Goal: Transaction & Acquisition: Book appointment/travel/reservation

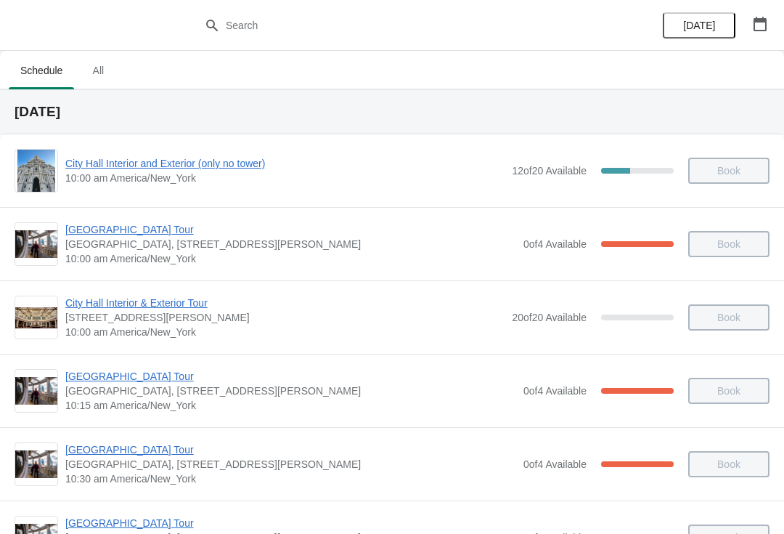
click at [754, 28] on icon "button" at bounding box center [760, 24] width 13 height 15
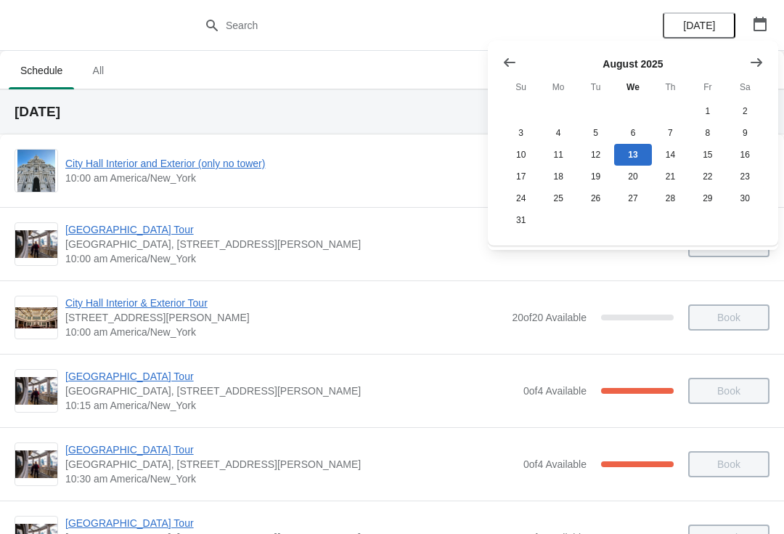
click at [754, 23] on icon "button" at bounding box center [760, 24] width 13 height 15
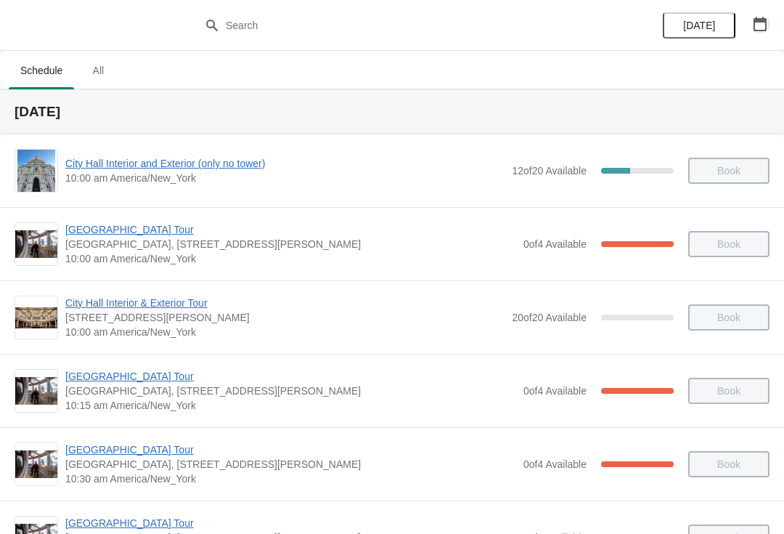
click at [762, 19] on icon "button" at bounding box center [760, 24] width 13 height 15
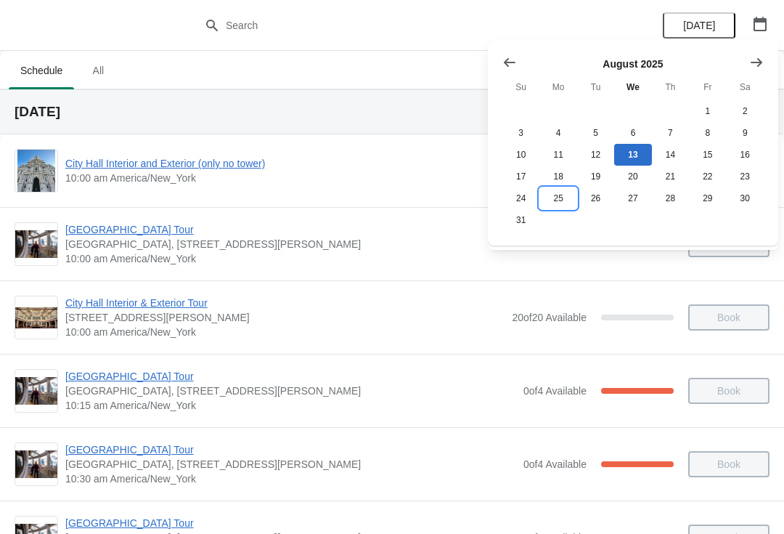
click at [565, 209] on button "25" at bounding box center [557, 198] width 37 height 22
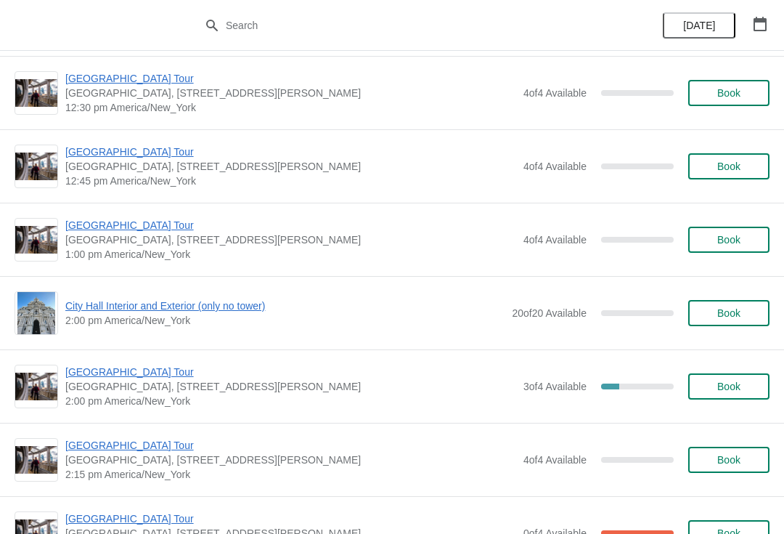
scroll to position [886, 0]
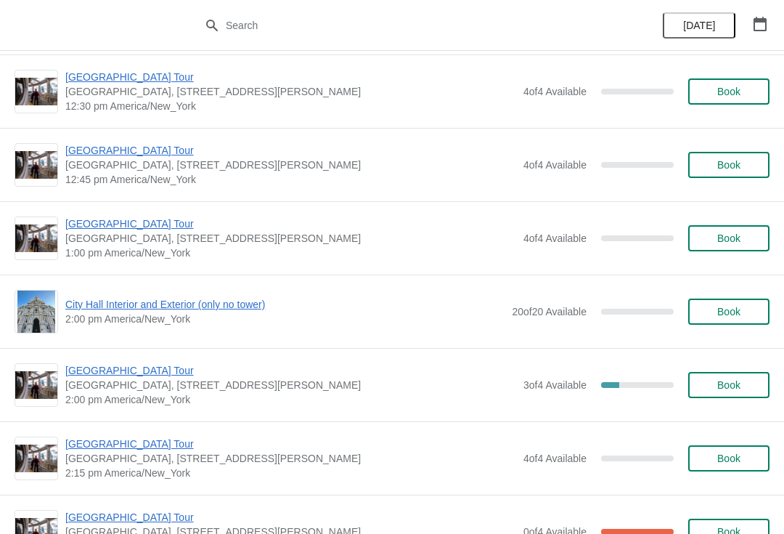
click at [222, 309] on span "City Hall Interior and Exterior (only no tower)" at bounding box center [284, 304] width 439 height 15
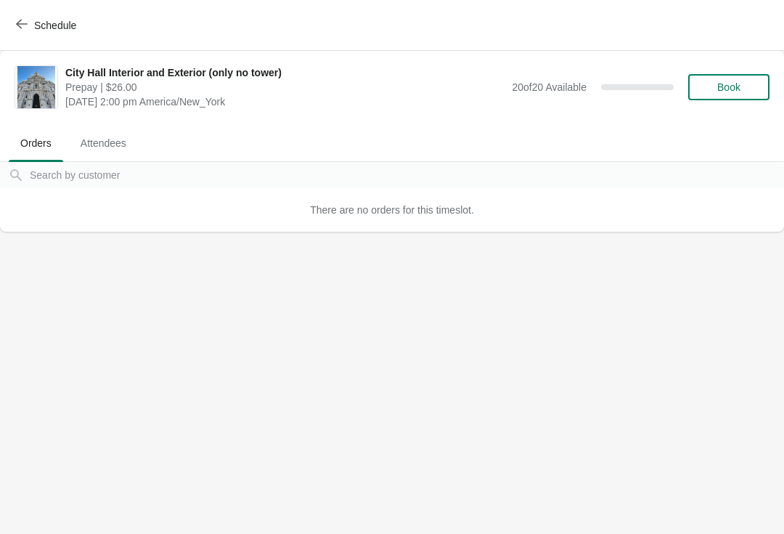
click at [746, 86] on span "Book" at bounding box center [728, 87] width 55 height 12
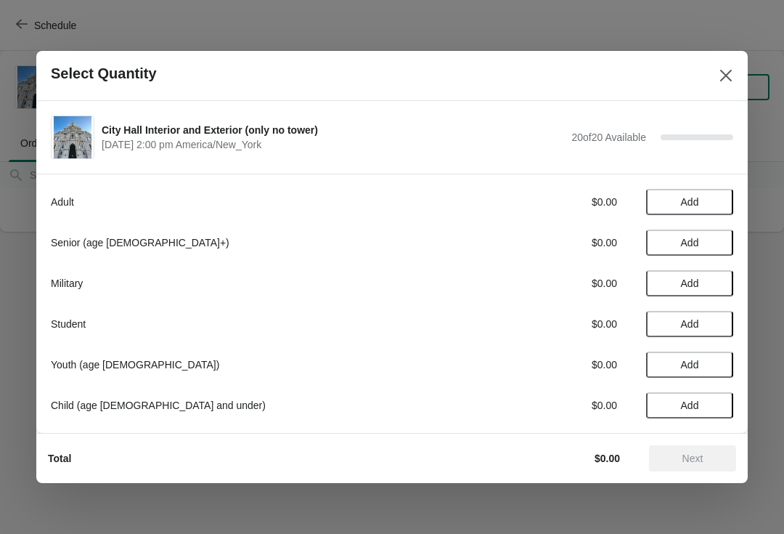
click at [696, 200] on span "Add" at bounding box center [690, 202] width 18 height 12
click at [717, 197] on icon at bounding box center [714, 202] width 15 height 15
click at [719, 199] on icon at bounding box center [714, 202] width 15 height 15
click at [714, 195] on icon at bounding box center [714, 202] width 15 height 15
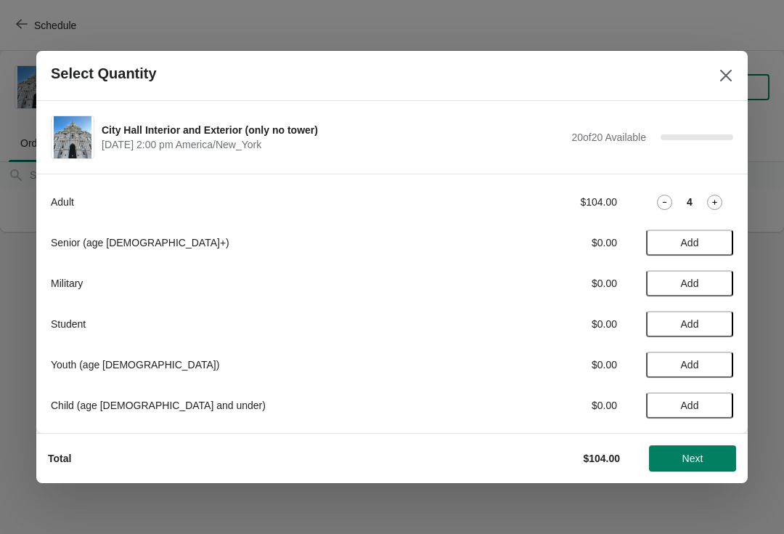
click at [718, 195] on icon at bounding box center [714, 202] width 15 height 15
click at [714, 197] on icon at bounding box center [714, 202] width 15 height 15
click at [721, 195] on icon at bounding box center [714, 202] width 15 height 15
click at [715, 197] on icon at bounding box center [714, 202] width 15 height 15
click at [722, 195] on div "8" at bounding box center [689, 202] width 87 height 15
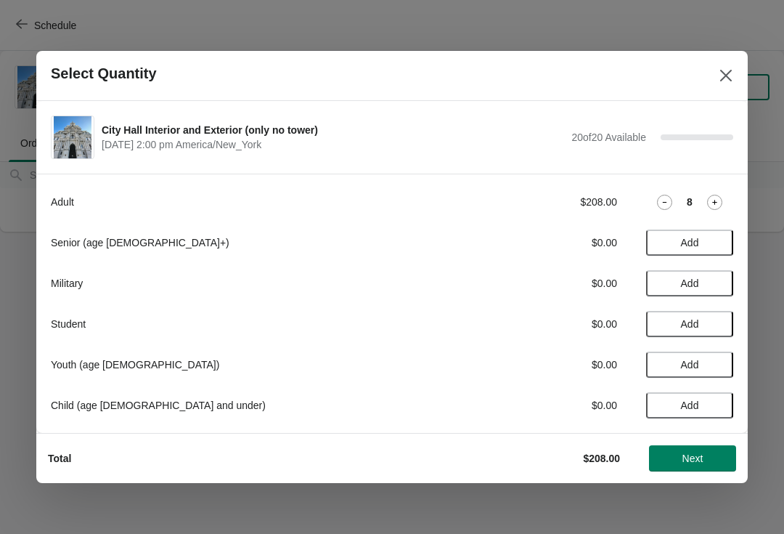
click at [720, 195] on icon at bounding box center [714, 202] width 15 height 15
click at [720, 197] on icon at bounding box center [714, 202] width 15 height 15
click at [701, 452] on span "Next" at bounding box center [693, 458] width 21 height 12
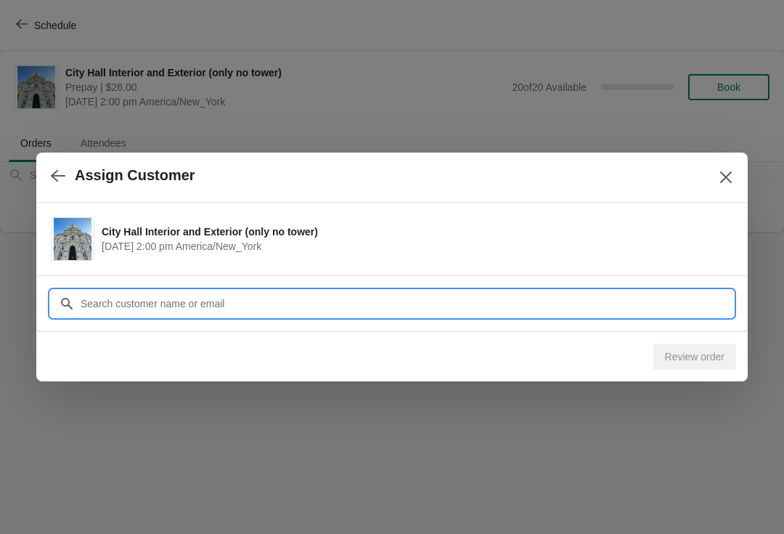
click at [306, 292] on input "Customer" at bounding box center [406, 303] width 653 height 26
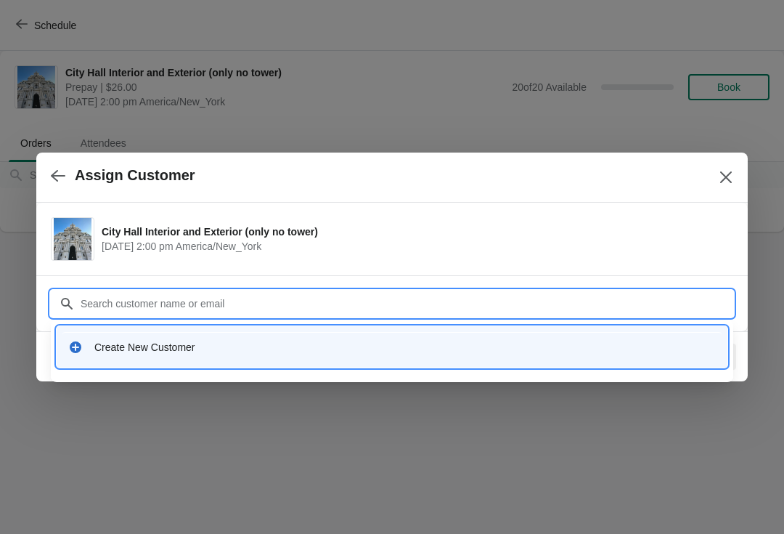
click at [142, 304] on input "Customer" at bounding box center [406, 303] width 653 height 26
click at [153, 350] on div "Create New Customer" at bounding box center [405, 347] width 622 height 15
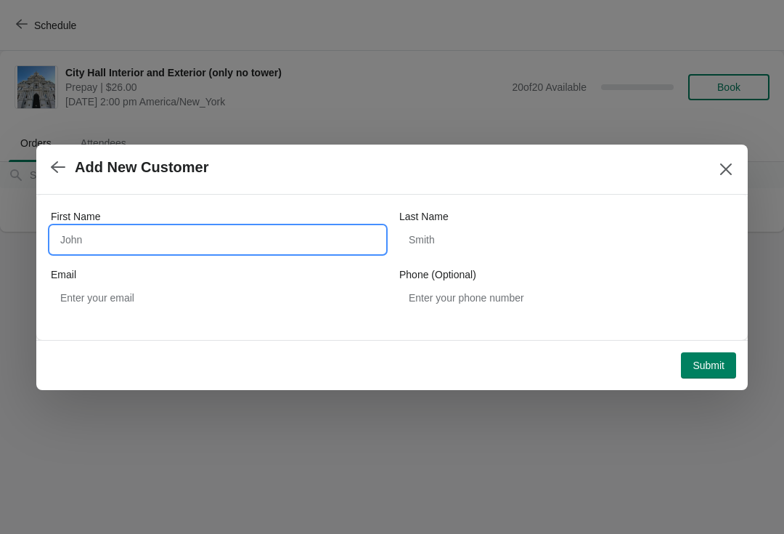
click at [199, 232] on input "First Name" at bounding box center [218, 240] width 334 height 26
type input "[PERSON_NAME]"
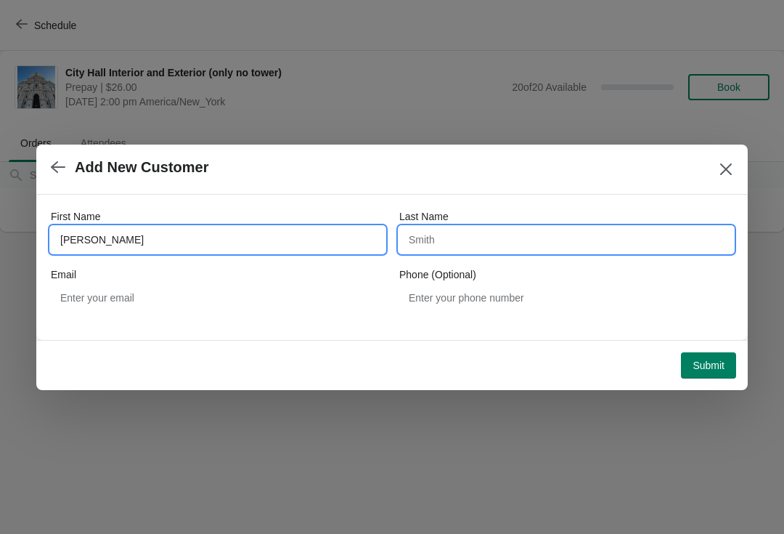
click at [494, 242] on input "Last Name" at bounding box center [566, 240] width 334 height 26
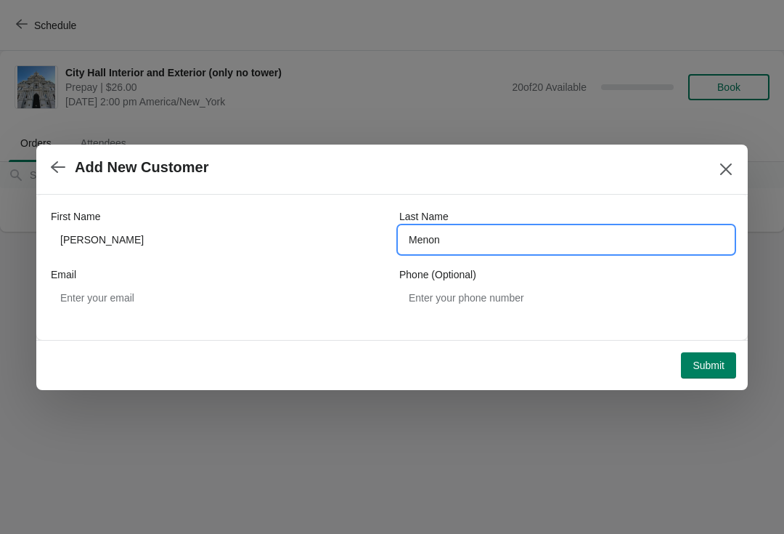
type input "Menon"
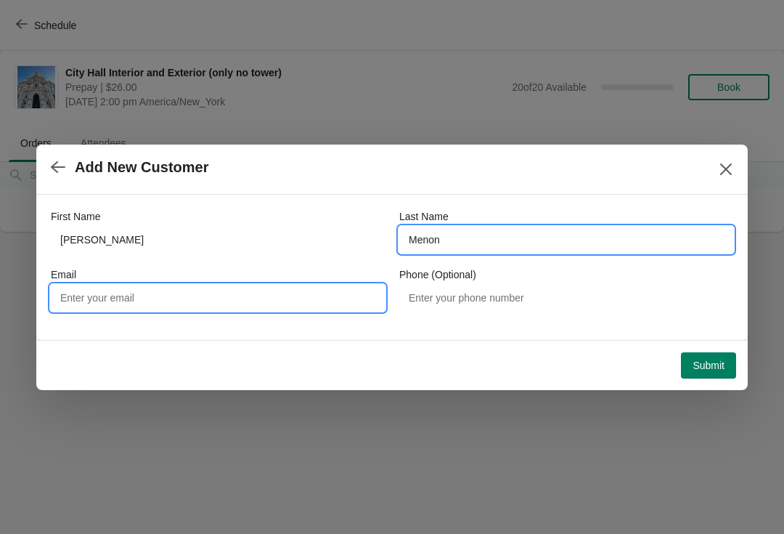
click at [151, 300] on input "Email" at bounding box center [218, 298] width 334 height 26
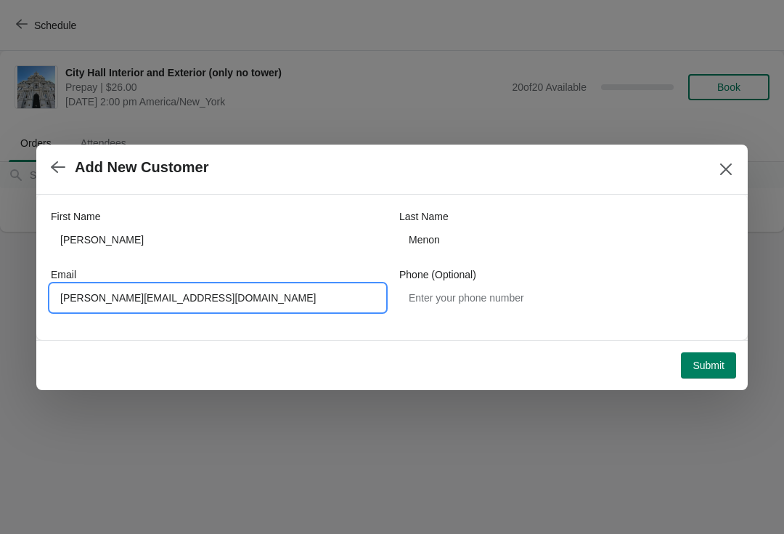
type input "[PERSON_NAME][EMAIL_ADDRESS][DOMAIN_NAME]"
click at [709, 357] on button "Submit" at bounding box center [708, 365] width 55 height 26
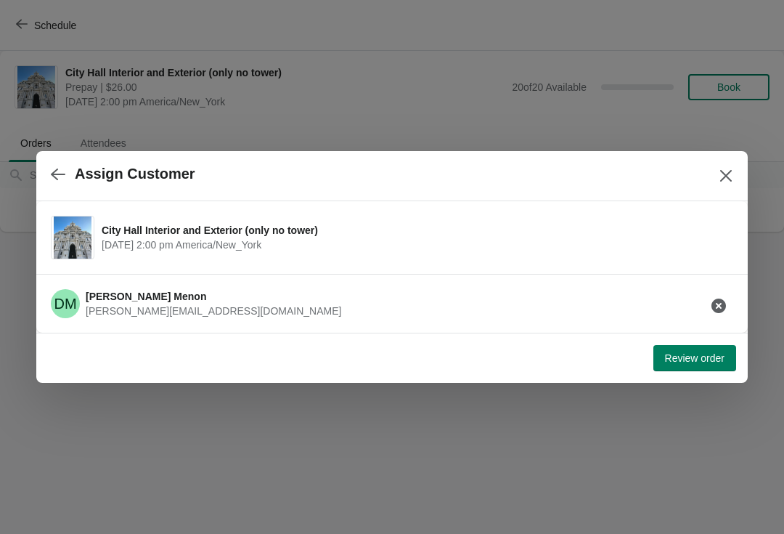
click at [686, 345] on button "Review order" at bounding box center [694, 358] width 83 height 26
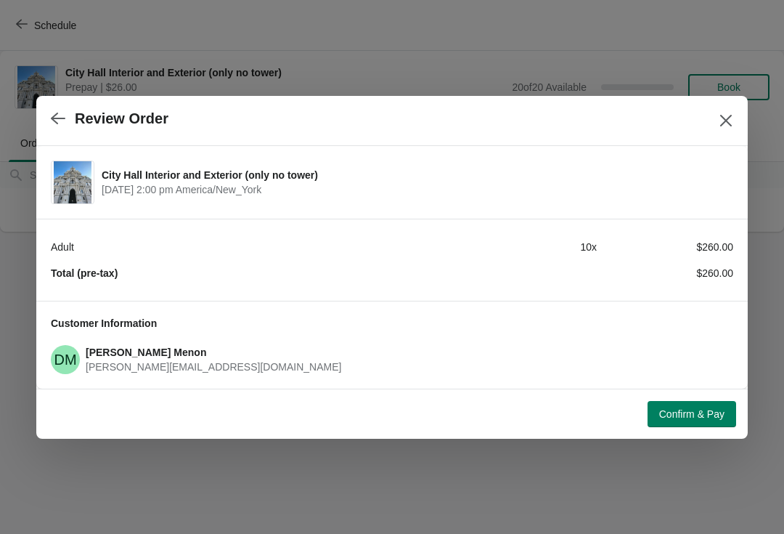
click at [700, 406] on button "Confirm & Pay" at bounding box center [692, 414] width 89 height 26
